Goal: Task Accomplishment & Management: Use online tool/utility

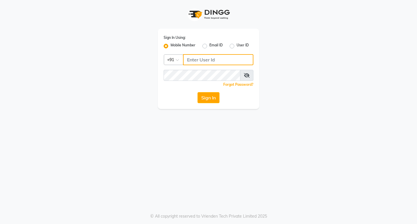
click at [192, 61] on input "Username" at bounding box center [218, 59] width 70 height 11
type input "8655000275"
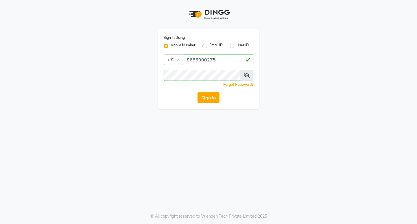
click at [207, 95] on button "Sign In" at bounding box center [208, 97] width 22 height 11
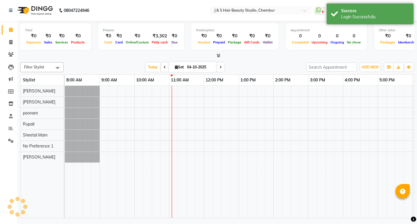
select select "en"
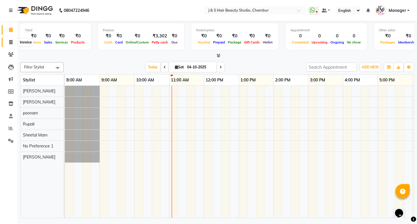
click at [12, 41] on icon at bounding box center [10, 42] width 3 height 4
select select "143"
select select "service"
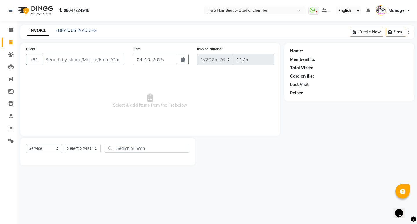
click at [73, 34] on div "INVOICE PREVIOUS INVOICES" at bounding box center [61, 30] width 83 height 7
click at [75, 31] on link "PREVIOUS INVOICES" at bounding box center [76, 30] width 41 height 5
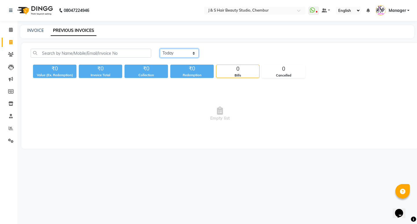
click at [178, 51] on select "[DATE] [DATE] Custom Range" at bounding box center [179, 53] width 39 height 9
select select "[DATE]"
click at [160, 49] on select "[DATE] [DATE] Custom Range" at bounding box center [179, 53] width 39 height 9
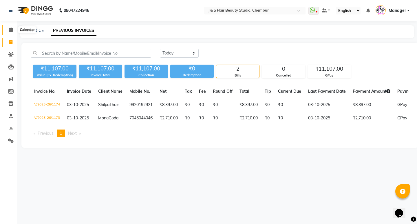
click at [13, 29] on span at bounding box center [11, 30] width 10 height 7
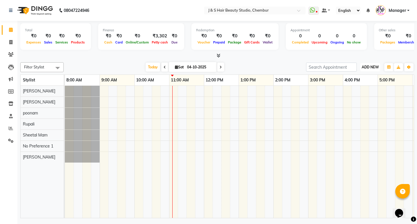
click at [370, 65] on span "ADD NEW" at bounding box center [369, 67] width 17 height 4
click at [347, 91] on link "Add Expense" at bounding box center [357, 93] width 46 height 8
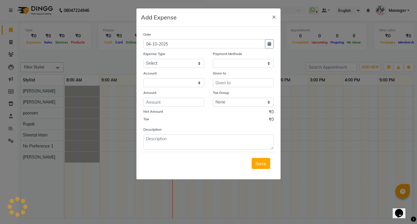
select select "1"
select select "2559"
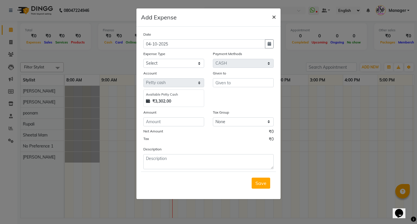
click at [274, 14] on span "×" at bounding box center [274, 16] width 4 height 9
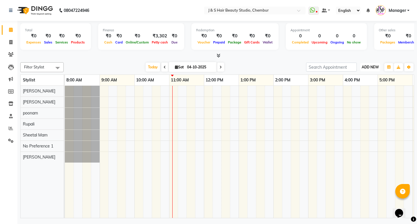
click at [372, 67] on span "ADD NEW" at bounding box center [369, 67] width 17 height 4
click at [347, 78] on button "Add Appointment" at bounding box center [357, 78] width 46 height 8
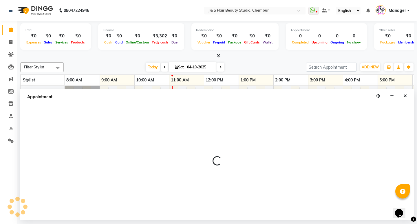
select select "tentative"
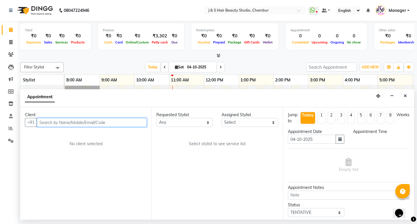
select select "540"
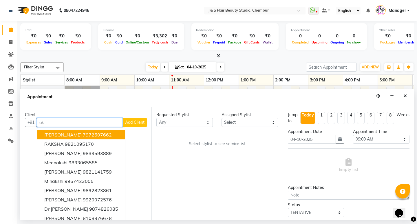
type input "a"
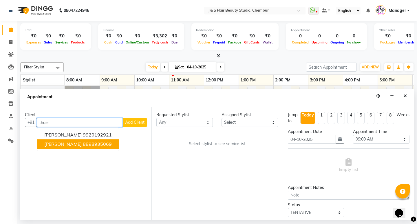
click at [99, 142] on ngb-highlight "8898935069" at bounding box center [97, 144] width 29 height 6
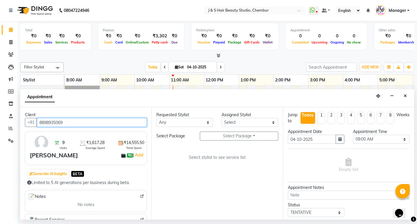
type input "8898935069"
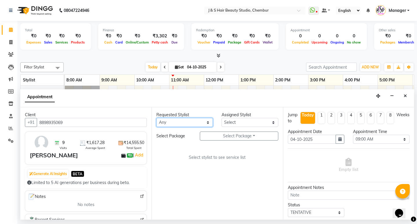
click at [199, 121] on select "Any [PERSON_NAME] Mam No Preference No Preference 1 poonam [PERSON_NAME] Sheeta…" at bounding box center [184, 122] width 56 height 9
select select "4180"
click at [156, 118] on select "Any [PERSON_NAME] Mam No Preference No Preference 1 poonam [PERSON_NAME] Sheeta…" at bounding box center [184, 122] width 56 height 9
select select "4180"
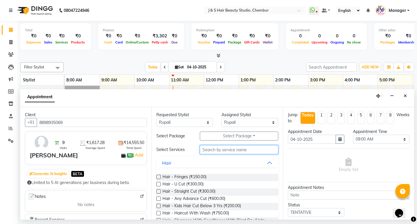
click at [221, 150] on input "text" at bounding box center [239, 149] width 78 height 9
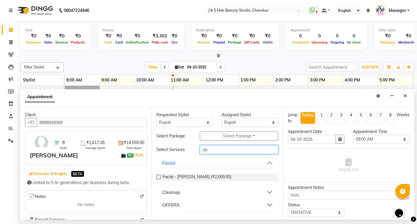
type input "cle"
click at [190, 193] on button "Cleanup" at bounding box center [217, 192] width 117 height 10
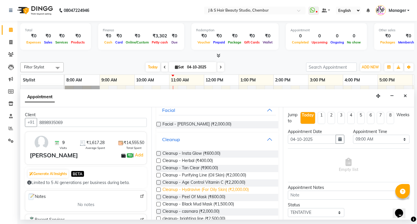
scroll to position [58, 0]
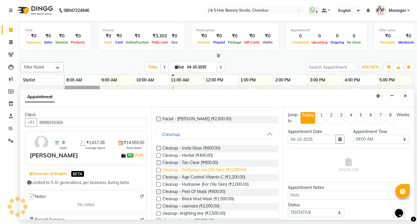
click at [196, 168] on span "Cleanup - Purifying Line (Oil Skin) (₹2,000.00)" at bounding box center [204, 170] width 84 height 7
checkbox input "false"
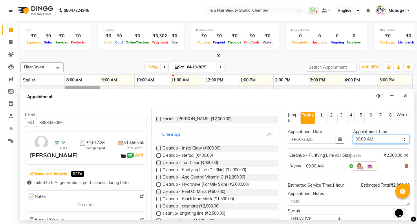
click at [363, 137] on select "Select 09:00 AM 09:15 AM 09:30 AM 09:45 AM 10:00 AM 10:15 AM 10:30 AM 10:45 AM …" at bounding box center [381, 139] width 56 height 9
select select "675"
click at [353, 135] on select "Select 09:00 AM 09:15 AM 09:30 AM 09:45 AM 10:00 AM 10:15 AM 10:30 AM 10:45 AM …" at bounding box center [381, 139] width 56 height 9
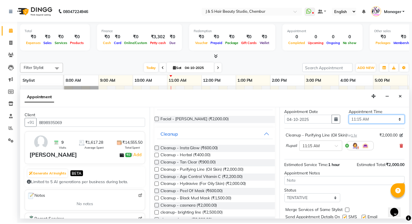
scroll to position [40, 0]
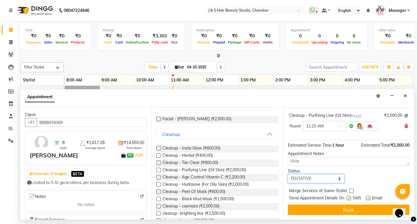
click at [321, 180] on select "Select TENTATIVE CONFIRM CHECK-IN UPCOMING" at bounding box center [316, 178] width 56 height 9
select select "confirm booking"
click at [288, 174] on select "Select TENTATIVE CONFIRM CHECK-IN UPCOMING" at bounding box center [316, 178] width 56 height 9
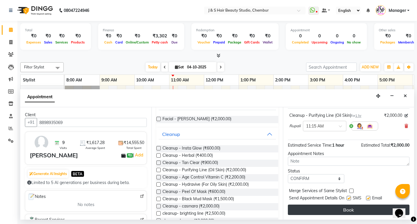
click at [304, 210] on button "Book" at bounding box center [348, 209] width 121 height 10
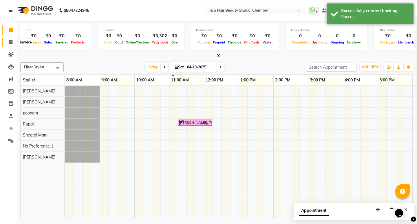
click at [11, 42] on icon at bounding box center [10, 42] width 3 height 4
select select "143"
select select "service"
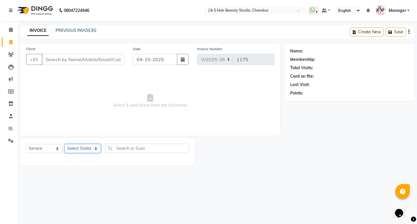
click at [78, 149] on select "Select Stylist Manager [PERSON_NAME] No Preference 1 poonam [PERSON_NAME] Sheet…" at bounding box center [83, 148] width 36 height 9
select select "4180"
click at [65, 144] on select "Select Stylist Manager [PERSON_NAME] No Preference 1 poonam [PERSON_NAME] Sheet…" at bounding box center [83, 148] width 36 height 9
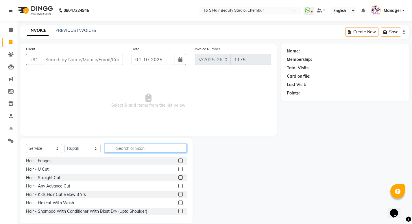
click at [134, 147] on input "text" at bounding box center [146, 147] width 82 height 9
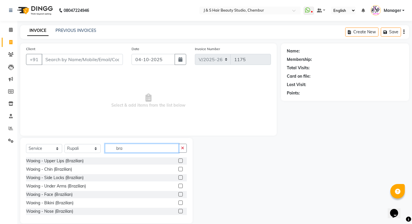
type input "bra"
click at [178, 193] on label at bounding box center [180, 194] width 4 height 4
click at [178, 193] on input "checkbox" at bounding box center [180, 194] width 4 height 4
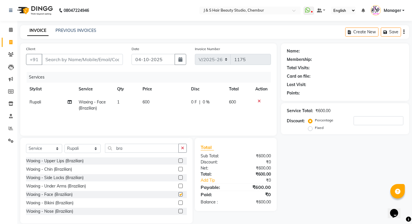
checkbox input "false"
click at [185, 149] on button "button" at bounding box center [182, 147] width 8 height 9
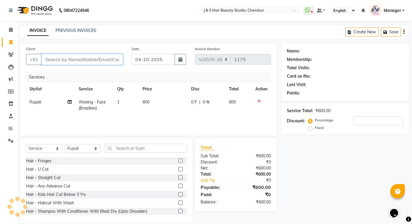
click at [87, 58] on input "Client" at bounding box center [82, 59] width 81 height 11
type input "7"
type input "0"
type input "7718045756"
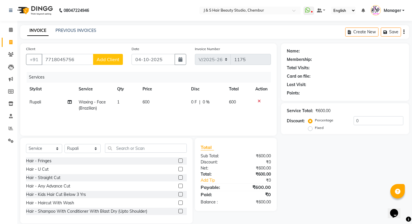
click at [108, 57] on span "Add Client" at bounding box center [108, 59] width 23 height 6
select select "22"
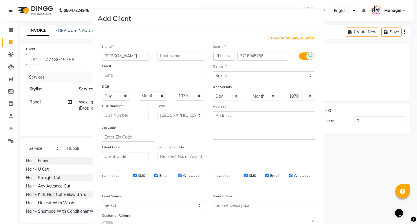
type input "[PERSON_NAME]"
click at [248, 71] on div "Gender" at bounding box center [263, 67] width 111 height 8
click at [248, 76] on select "Select [DEMOGRAPHIC_DATA] [DEMOGRAPHIC_DATA] Other Prefer Not To Say" at bounding box center [264, 75] width 102 height 9
select select "[DEMOGRAPHIC_DATA]"
click at [213, 71] on select "Select [DEMOGRAPHIC_DATA] [DEMOGRAPHIC_DATA] Other Prefer Not To Say" at bounding box center [264, 75] width 102 height 9
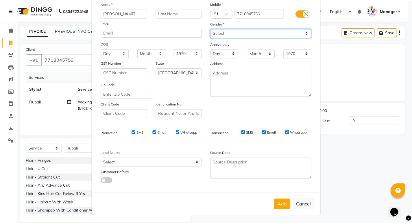
scroll to position [43, 0]
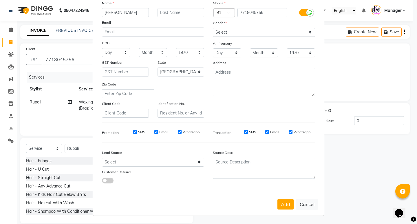
click at [285, 203] on button "Add" at bounding box center [285, 204] width 16 height 10
select select
select select "null"
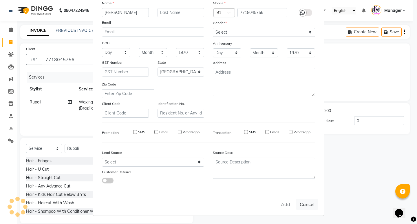
select select
checkbox input "false"
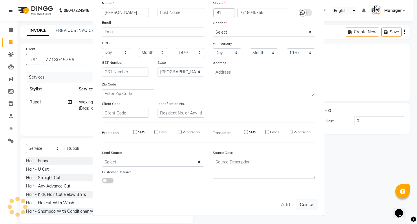
checkbox input "false"
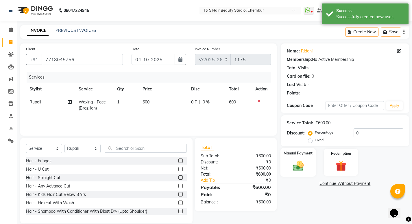
click at [301, 159] on div "Manual Payment" at bounding box center [298, 162] width 36 height 29
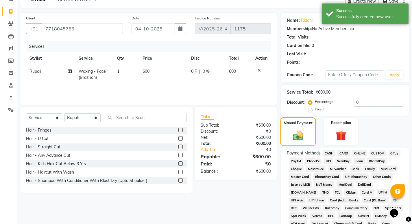
scroll to position [87, 0]
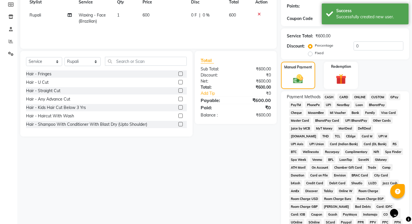
click at [395, 96] on span "GPay" at bounding box center [395, 96] width 12 height 7
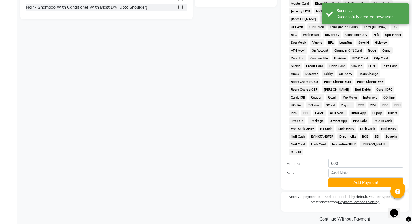
scroll to position [204, 0]
click at [351, 178] on button "Add Payment" at bounding box center [366, 182] width 75 height 9
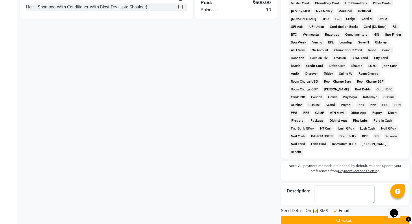
click at [335, 216] on button "Checkout" at bounding box center [345, 220] width 128 height 9
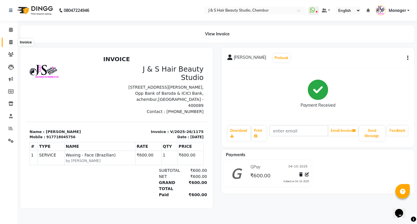
click at [10, 43] on icon at bounding box center [10, 42] width 3 height 4
select select "service"
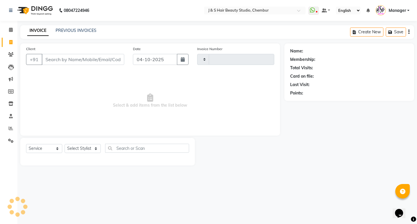
type input "1176"
select select "143"
click at [80, 151] on select "Select Stylist Manager [PERSON_NAME] No Preference 1 poonam [PERSON_NAME] Sheet…" at bounding box center [83, 148] width 36 height 9
select select "4180"
click at [65, 144] on select "Select Stylist Manager [PERSON_NAME] No Preference 1 poonam [PERSON_NAME] Sheet…" at bounding box center [83, 148] width 36 height 9
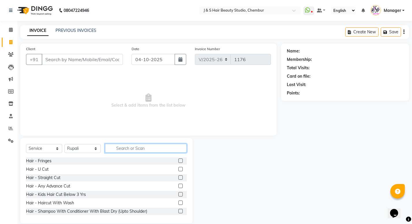
click at [139, 149] on input "text" at bounding box center [146, 147] width 82 height 9
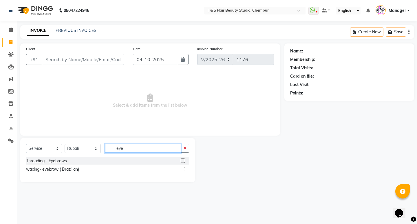
type input "eye"
click at [183, 160] on label at bounding box center [182, 160] width 4 height 4
click at [183, 160] on input "checkbox" at bounding box center [182, 161] width 4 height 4
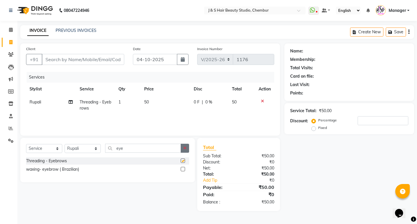
checkbox input "false"
click at [184, 148] on icon "button" at bounding box center [184, 148] width 3 height 4
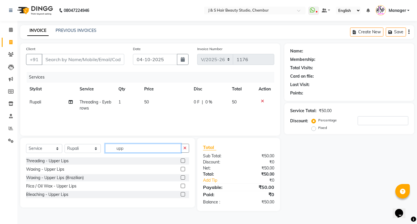
type input "upp"
click at [182, 160] on label at bounding box center [182, 160] width 4 height 4
click at [182, 160] on input "checkbox" at bounding box center [182, 161] width 4 height 4
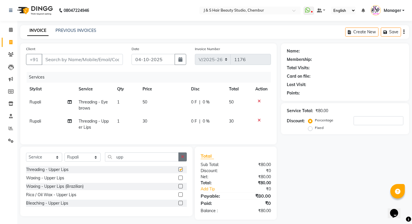
checkbox input "false"
click at [182, 159] on icon "button" at bounding box center [182, 156] width 3 height 4
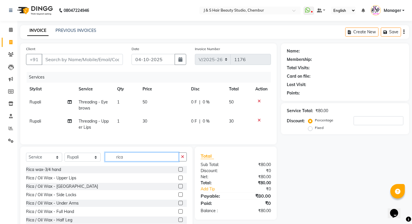
type input "rica"
click at [178, 171] on label at bounding box center [180, 169] width 4 height 4
click at [178, 171] on input "checkbox" at bounding box center [180, 169] width 4 height 4
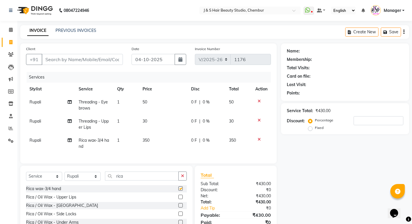
checkbox input "false"
click at [75, 59] on input "Client" at bounding box center [82, 59] width 81 height 11
type input "a"
type input "0"
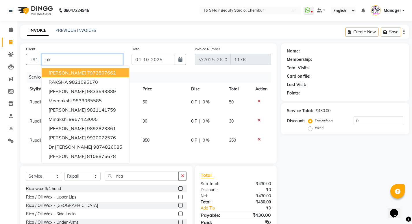
type input "a"
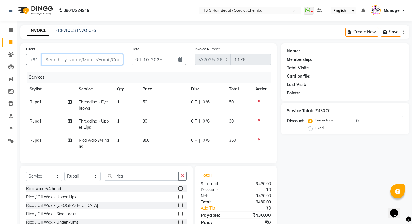
type input "r"
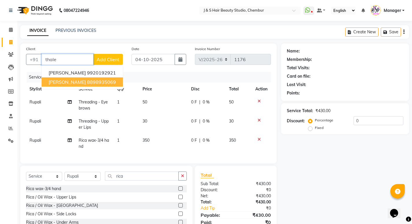
click at [83, 83] on span "[PERSON_NAME]" at bounding box center [67, 82] width 37 height 6
type input "8898935069"
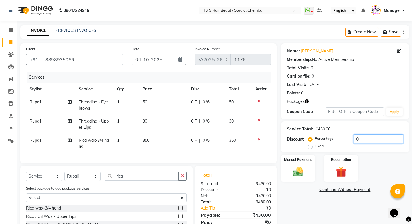
click at [361, 139] on input "0" at bounding box center [379, 138] width 50 height 9
type input "15"
drag, startPoint x: 385, startPoint y: 130, endPoint x: 387, endPoint y: 166, distance: 35.9
click at [387, 166] on div "Manual Payment Redemption" at bounding box center [345, 167] width 137 height 27
click at [299, 170] on img at bounding box center [298, 171] width 18 height 12
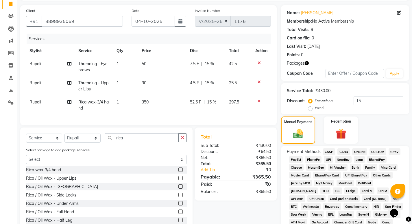
scroll to position [87, 0]
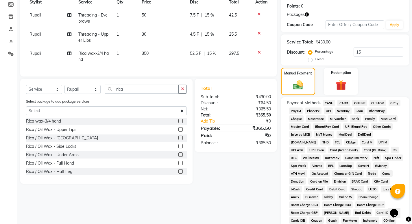
click at [330, 101] on span "CASH" at bounding box center [329, 103] width 12 height 7
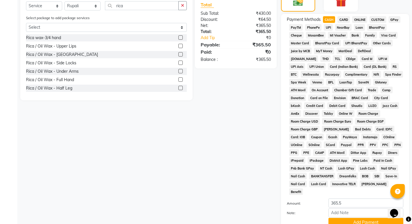
scroll to position [210, 0]
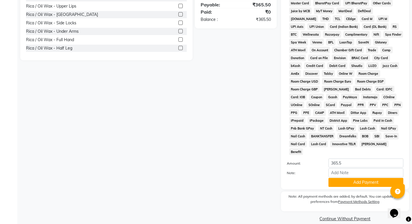
drag, startPoint x: 357, startPoint y: 175, endPoint x: 351, endPoint y: 174, distance: 6.0
click at [357, 178] on button "Add Payment" at bounding box center [366, 182] width 75 height 9
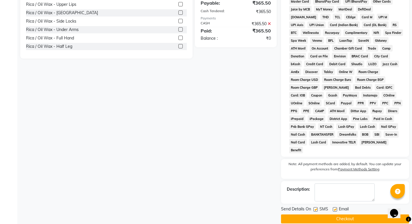
scroll to position [212, 0]
click at [348, 214] on button "Checkout" at bounding box center [345, 218] width 128 height 9
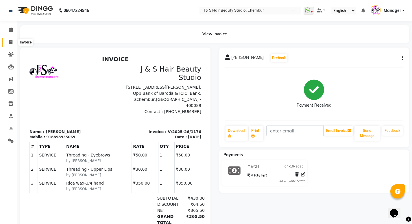
click at [10, 45] on span at bounding box center [11, 42] width 10 height 7
select select "143"
select select "service"
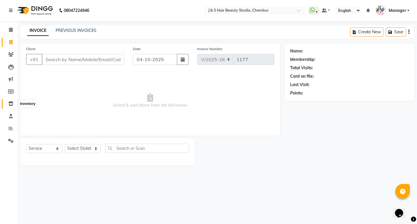
click at [11, 103] on icon at bounding box center [10, 103] width 5 height 4
select select
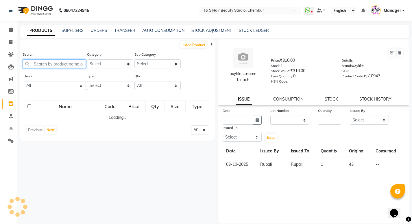
click at [55, 62] on input "text" at bounding box center [54, 63] width 63 height 9
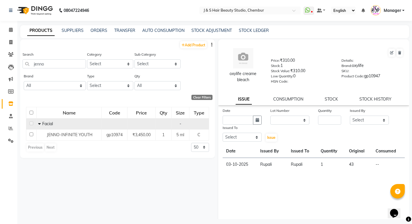
click at [71, 121] on div "Facial" at bounding box center [69, 124] width 62 height 6
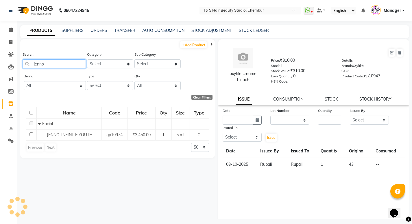
click at [54, 62] on input "jenno" at bounding box center [54, 63] width 63 height 9
type input "j"
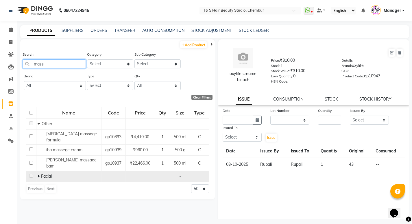
type input "mass"
click at [74, 173] on div "Facial" at bounding box center [69, 176] width 62 height 6
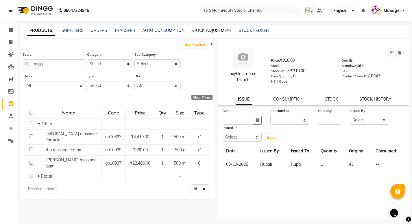
click at [203, 28] on link "STOCK ADJUSTMENT" at bounding box center [211, 30] width 40 height 5
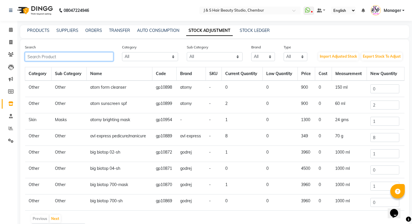
click at [74, 58] on input "text" at bounding box center [69, 56] width 89 height 9
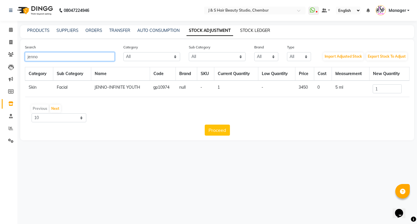
type input "jenno"
click at [255, 32] on link "STOCK LEDGER" at bounding box center [255, 30] width 30 height 5
select select "all"
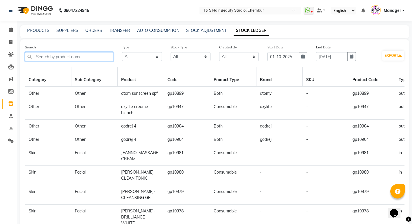
click at [58, 57] on input "text" at bounding box center [69, 56] width 89 height 9
click at [31, 27] on div "PRODUCTS SUPPLIERS ORDERS TRANSFER AUTO CONSUMPTION STOCK ADJUSTMENT STOCK LEDG…" at bounding box center [214, 31] width 389 height 13
click at [36, 29] on link "PRODUCTS" at bounding box center [38, 30] width 22 height 5
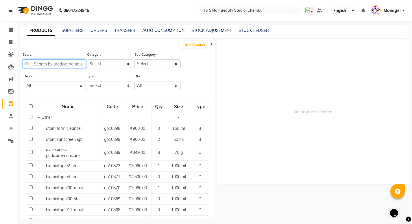
click at [59, 63] on input "text" at bounding box center [54, 63] width 63 height 9
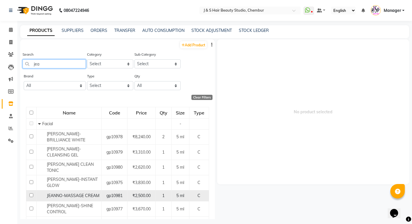
type input "jea"
click at [86, 193] on span "JEANNO-MASSAGE CREAM" at bounding box center [73, 195] width 53 height 5
select select
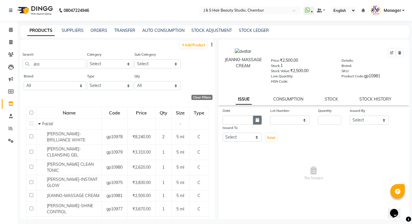
click at [254, 120] on button "button" at bounding box center [257, 119] width 9 height 9
select select "10"
select select "2025"
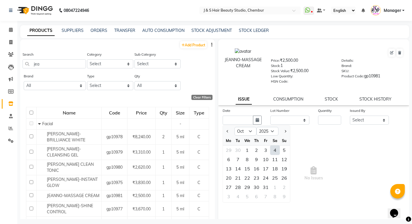
drag, startPoint x: 274, startPoint y: 150, endPoint x: 303, endPoint y: 126, distance: 37.8
click at [274, 150] on div "4" at bounding box center [274, 149] width 9 height 9
type input "04-10-2025"
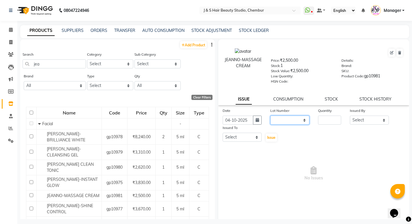
click at [285, 119] on select "None" at bounding box center [289, 119] width 39 height 9
select select "0: null"
click at [270, 115] on select "None" at bounding box center [289, 119] width 39 height 9
click at [334, 119] on input "number" at bounding box center [329, 119] width 23 height 9
type input "1"
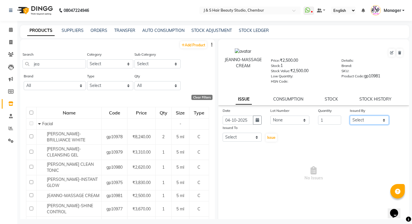
click at [364, 116] on select "Select Manager [PERSON_NAME] No Preference 1 poonam [PERSON_NAME] Sheetal Mam […" at bounding box center [369, 119] width 39 height 9
select select "4269"
click at [350, 115] on select "Select Manager [PERSON_NAME] No Preference 1 poonam [PERSON_NAME] Sheetal Mam […" at bounding box center [369, 119] width 39 height 9
click at [251, 137] on select "Select Manager [PERSON_NAME] No Preference 1 poonam [PERSON_NAME] Sheetal Mam […" at bounding box center [242, 136] width 39 height 9
select select "4269"
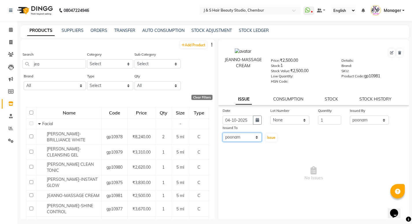
click at [223, 132] on select "Select Manager [PERSON_NAME] No Preference 1 poonam [PERSON_NAME] Sheetal Mam […" at bounding box center [242, 136] width 39 height 9
click at [272, 133] on div "Issue" at bounding box center [274, 133] width 16 height 18
click at [270, 139] on span "Issue" at bounding box center [271, 137] width 8 height 4
select select
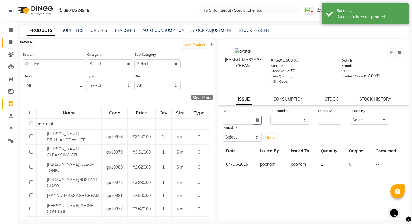
click at [8, 41] on span at bounding box center [11, 42] width 10 height 7
select select "143"
select select "service"
